Goal: Find specific page/section: Find specific page/section

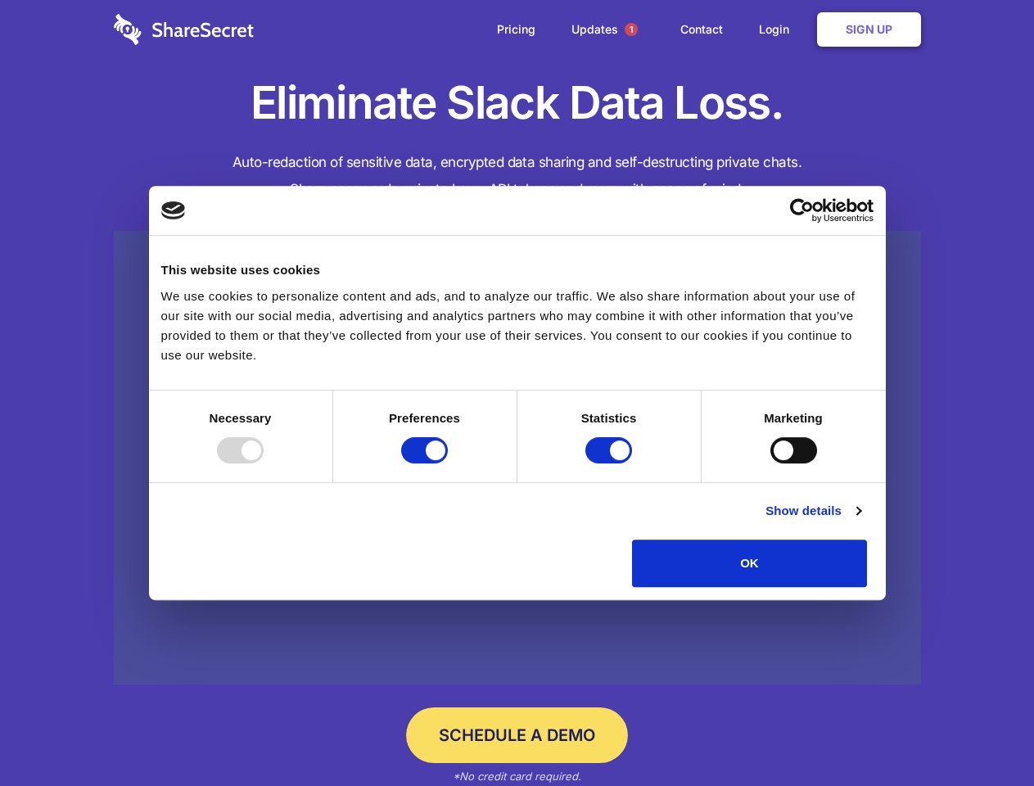
click at [264, 464] on div at bounding box center [240, 450] width 47 height 26
click at [448, 464] on input "Preferences" at bounding box center [424, 450] width 47 height 26
checkbox input "false"
click at [611, 464] on input "Statistics" at bounding box center [609, 450] width 47 height 26
checkbox input "false"
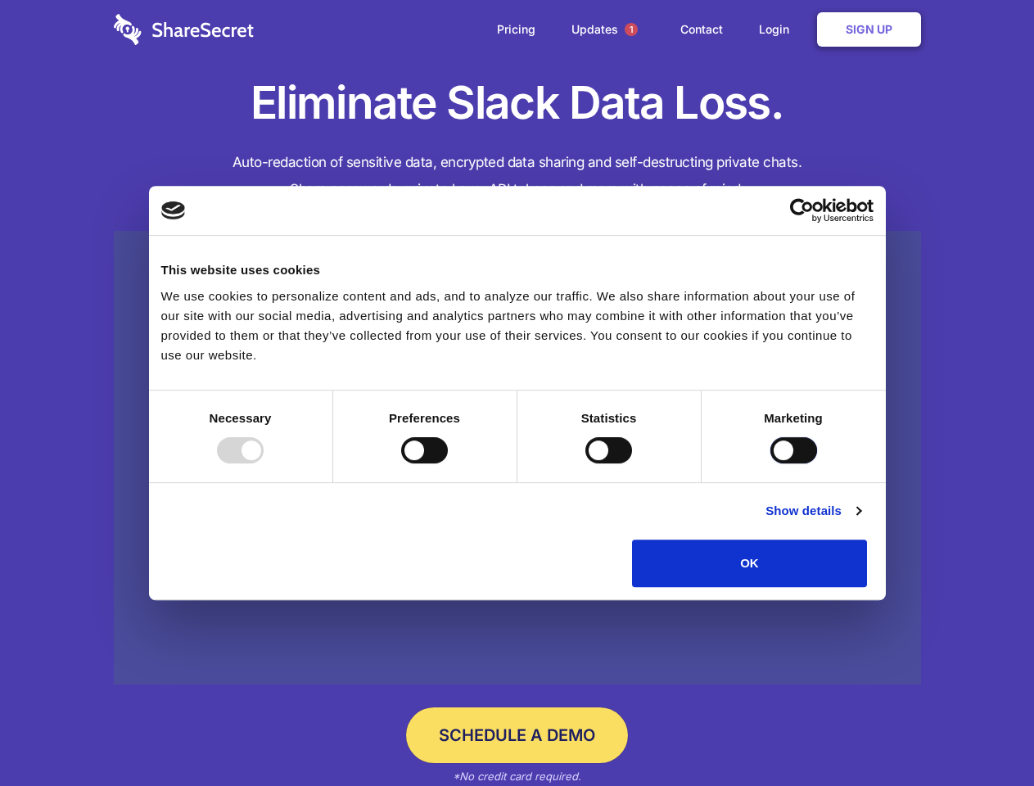
click at [771, 464] on input "Marketing" at bounding box center [794, 450] width 47 height 26
checkbox input "true"
click at [861, 521] on link "Show details" at bounding box center [813, 511] width 95 height 20
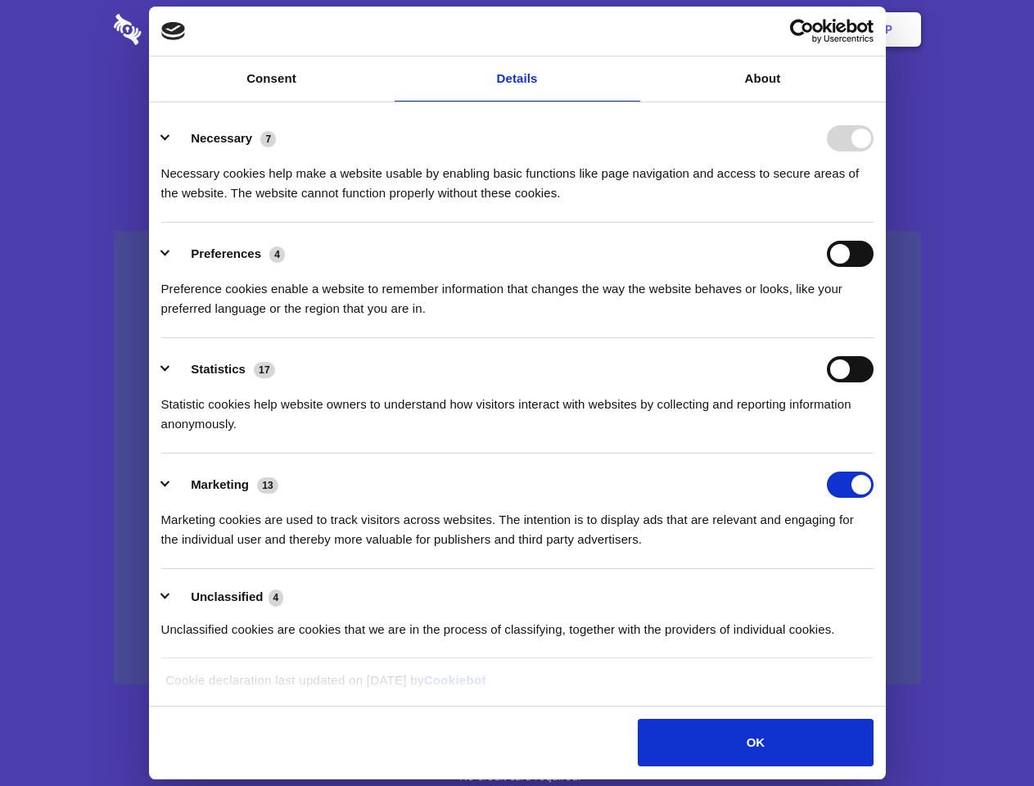
click at [874, 223] on li "Necessary 7 Necessary cookies help make a website usable by enabling basic func…" at bounding box center [517, 164] width 713 height 115
click at [631, 29] on span "1" at bounding box center [631, 29] width 13 height 13
